Goal: Information Seeking & Learning: Find contact information

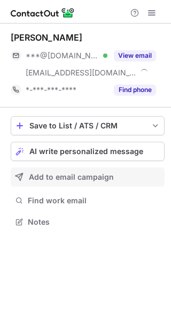
scroll to position [214, 171]
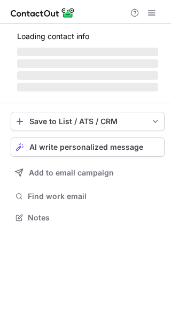
scroll to position [216, 171]
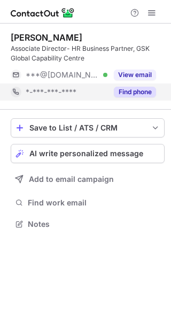
click at [134, 90] on button "Find phone" at bounding box center [135, 92] width 42 height 11
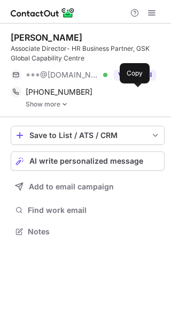
scroll to position [223, 171]
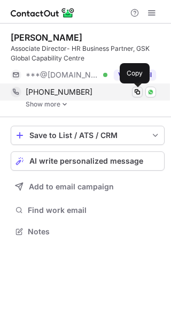
click at [137, 91] on span at bounding box center [137, 92] width 9 height 9
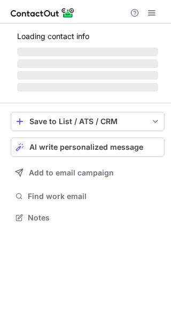
scroll to position [233, 171]
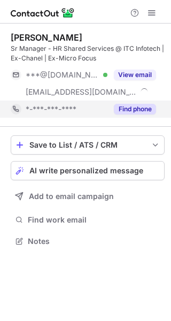
click at [139, 111] on button "Find phone" at bounding box center [135, 109] width 42 height 11
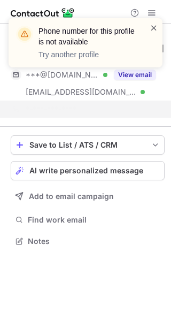
click at [152, 26] on span at bounding box center [154, 27] width 9 height 11
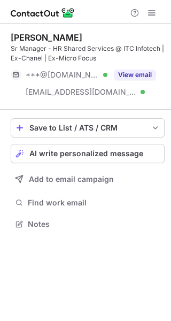
scroll to position [216, 171]
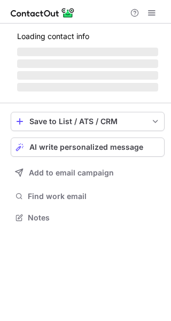
scroll to position [216, 171]
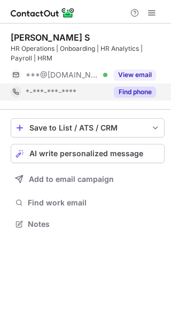
click at [146, 92] on button "Find phone" at bounding box center [135, 92] width 42 height 11
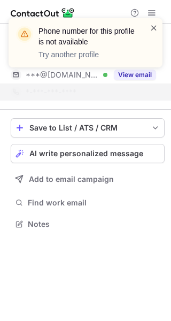
click at [154, 25] on span at bounding box center [154, 27] width 9 height 11
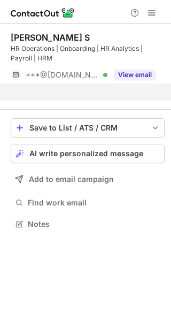
scroll to position [199, 171]
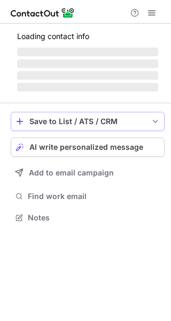
scroll to position [5, 5]
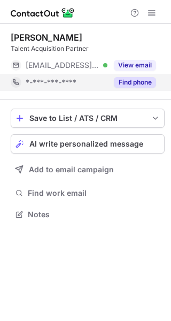
click at [142, 79] on button "Find phone" at bounding box center [135, 82] width 42 height 11
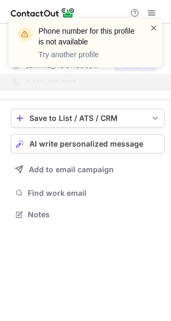
click at [153, 29] on span at bounding box center [154, 27] width 9 height 11
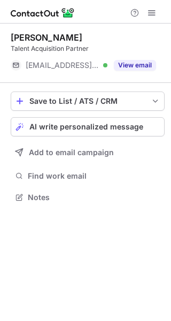
scroll to position [189, 171]
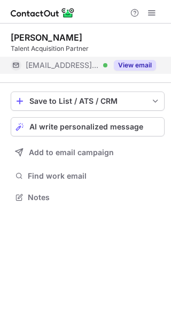
click at [138, 61] on button "View email" at bounding box center [135, 65] width 42 height 11
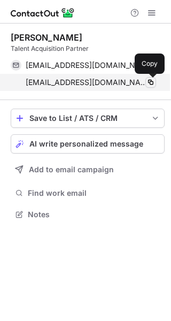
click at [150, 82] on span at bounding box center [150, 82] width 9 height 9
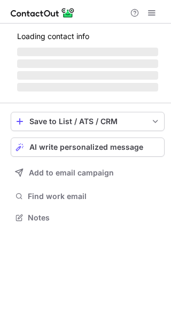
scroll to position [5, 5]
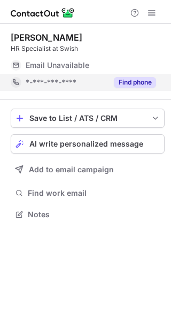
click at [128, 84] on button "Find phone" at bounding box center [135, 82] width 42 height 11
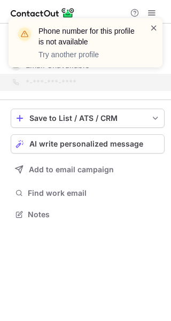
click at [156, 27] on span at bounding box center [154, 27] width 9 height 11
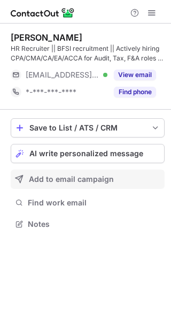
scroll to position [216, 171]
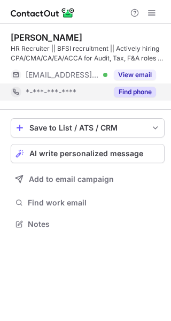
click at [136, 95] on button "Find phone" at bounding box center [135, 92] width 42 height 11
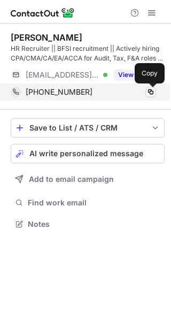
click at [149, 90] on span at bounding box center [150, 92] width 9 height 9
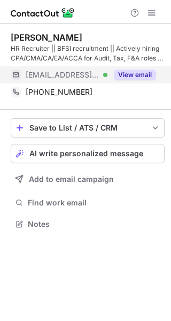
click at [124, 75] on button "View email" at bounding box center [135, 74] width 42 height 11
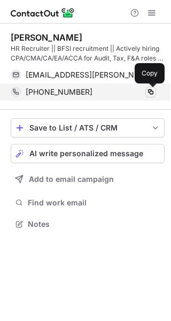
click at [150, 90] on span at bounding box center [150, 92] width 9 height 9
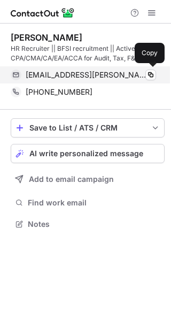
scroll to position [216, 171]
click at [154, 73] on span at bounding box center [150, 75] width 9 height 9
